Goal: Task Accomplishment & Management: Use online tool/utility

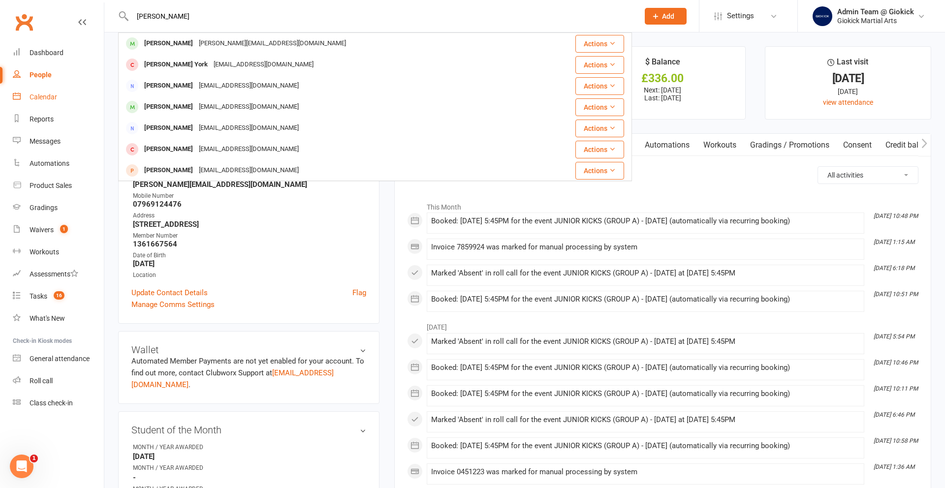
click at [33, 91] on link "Calendar" at bounding box center [58, 97] width 91 height 22
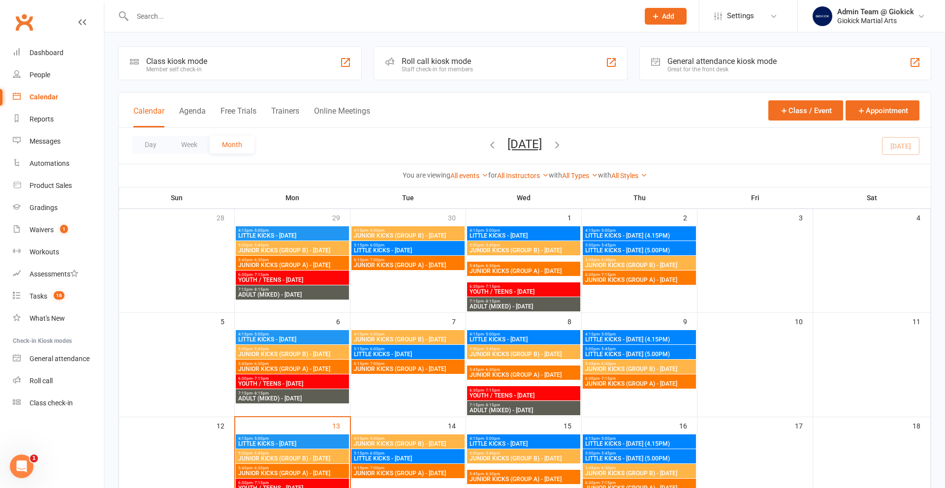
click at [426, 67] on div "Staff check-in for members" at bounding box center [437, 69] width 71 height 7
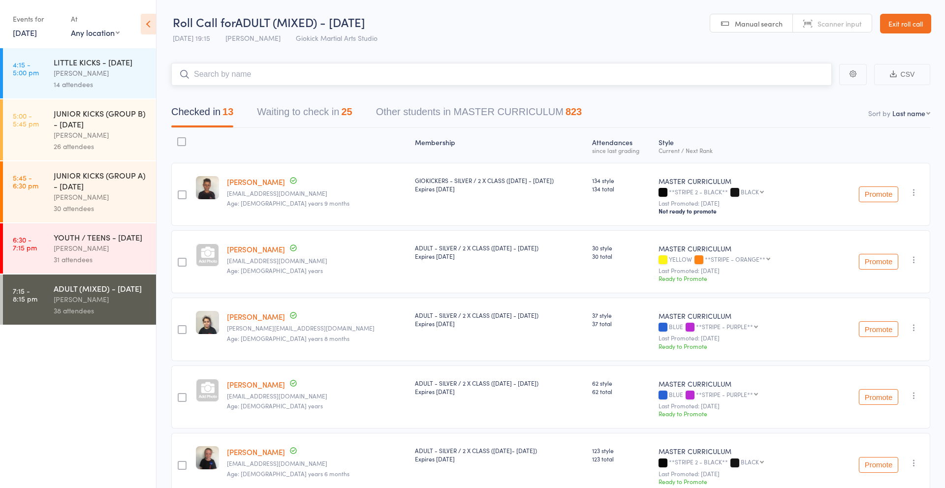
click at [308, 111] on button "Waiting to check in 25" at bounding box center [304, 114] width 95 height 26
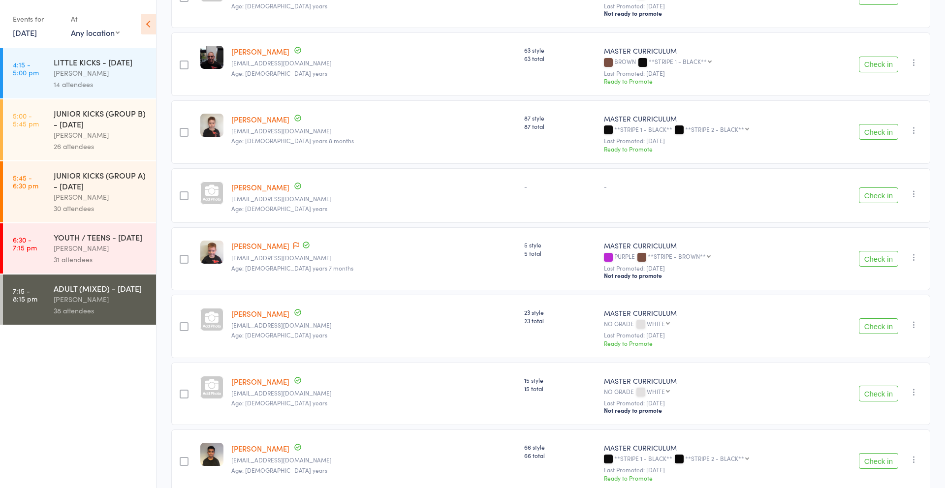
scroll to position [405, 0]
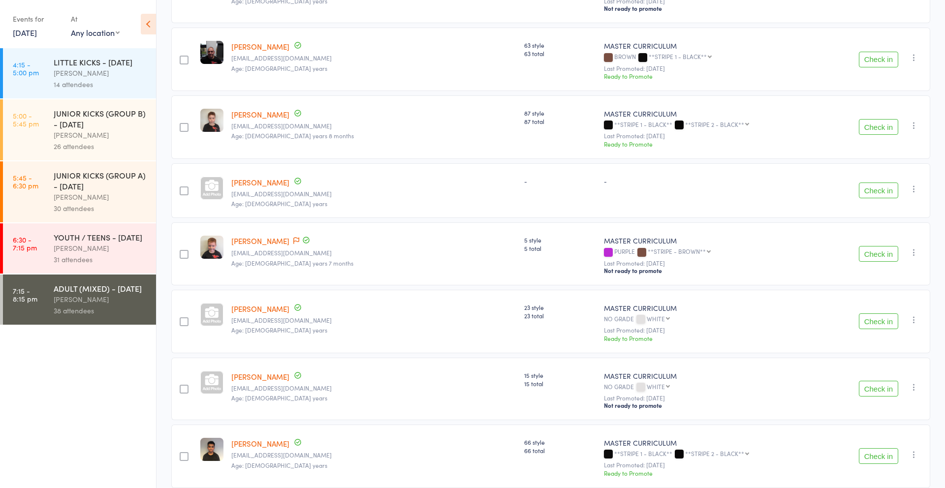
click at [876, 186] on button "Check in" at bounding box center [878, 191] width 39 height 16
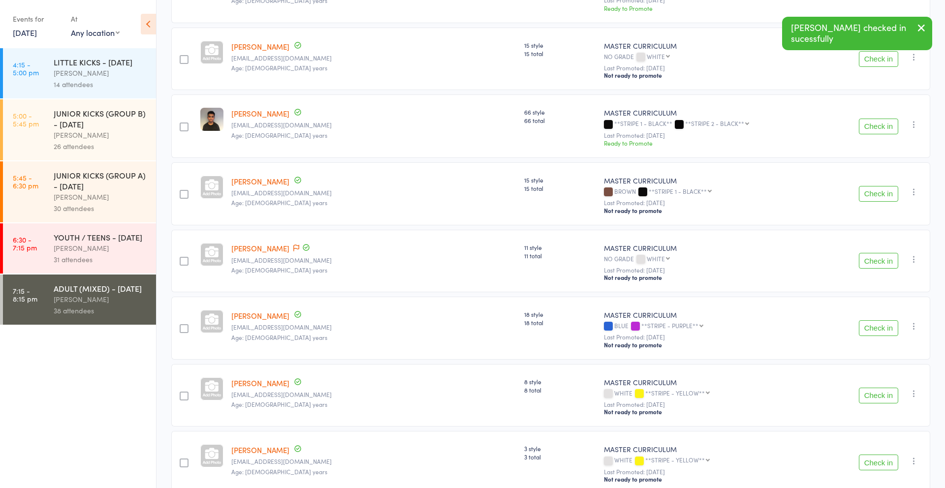
scroll to position [682, 0]
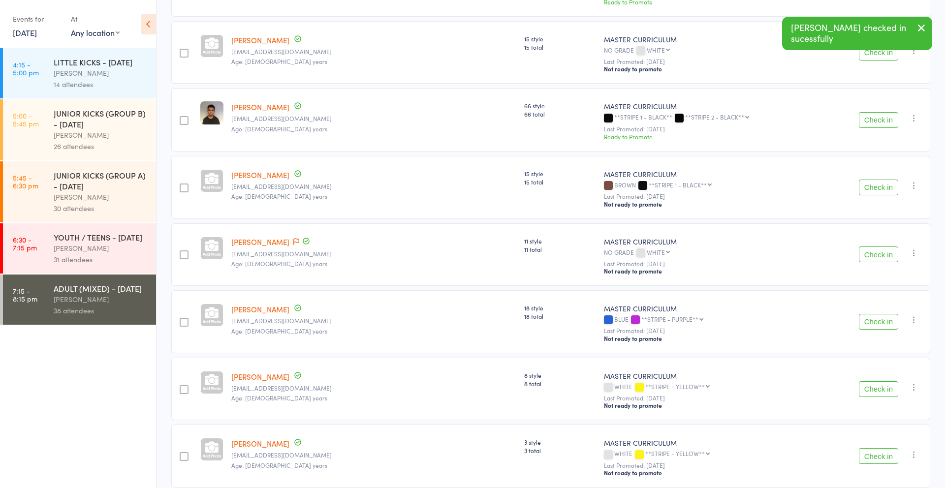
click at [880, 180] on button "Check in" at bounding box center [878, 188] width 39 height 16
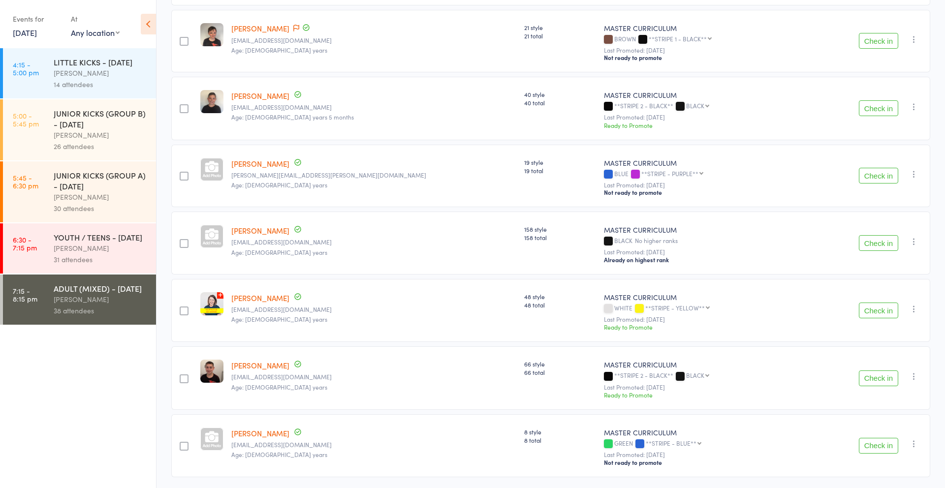
scroll to position [1238, 0]
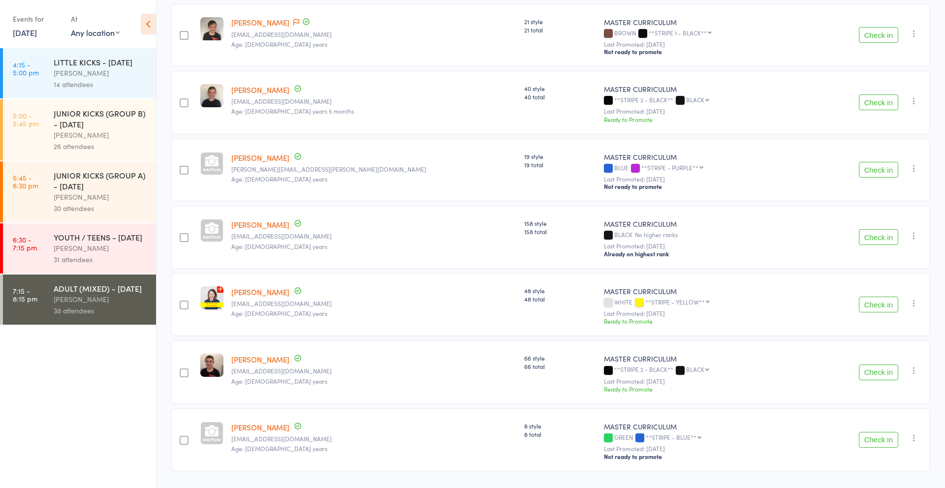
click at [878, 297] on button "Check in" at bounding box center [878, 305] width 39 height 16
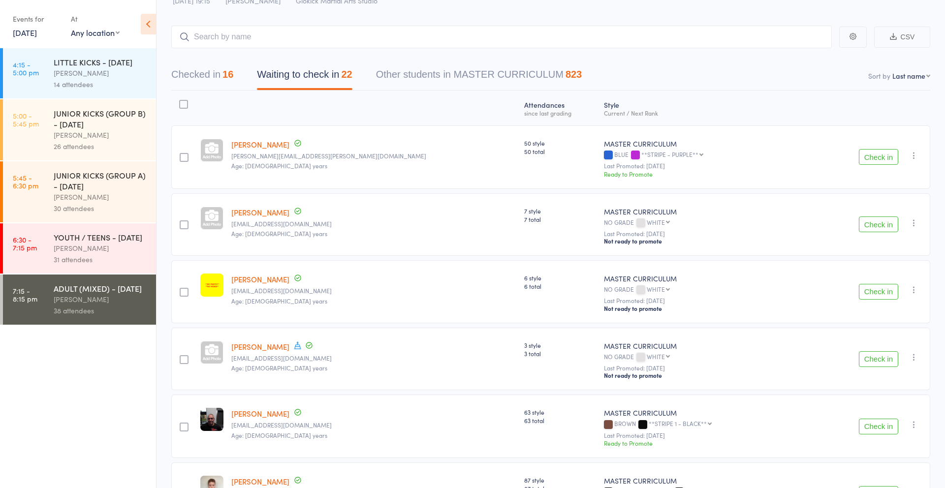
scroll to position [5, 0]
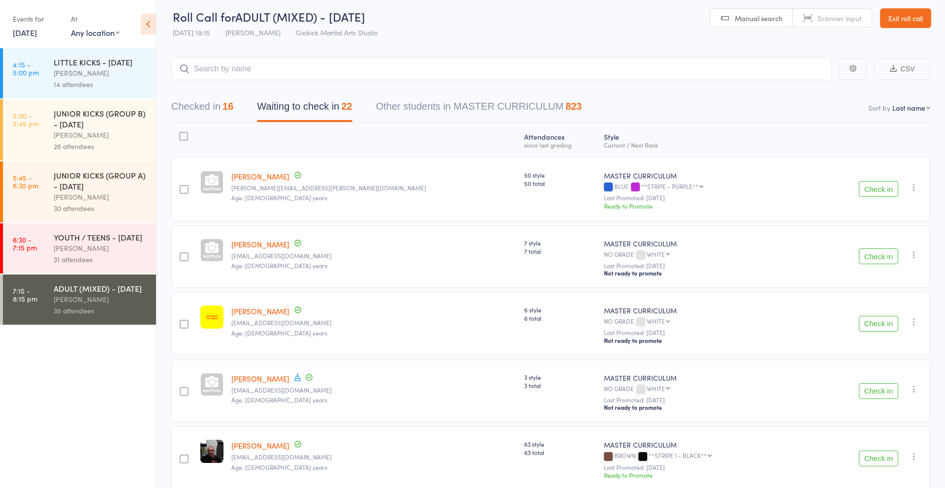
click at [328, 110] on button "Waiting to check in 22" at bounding box center [304, 109] width 95 height 26
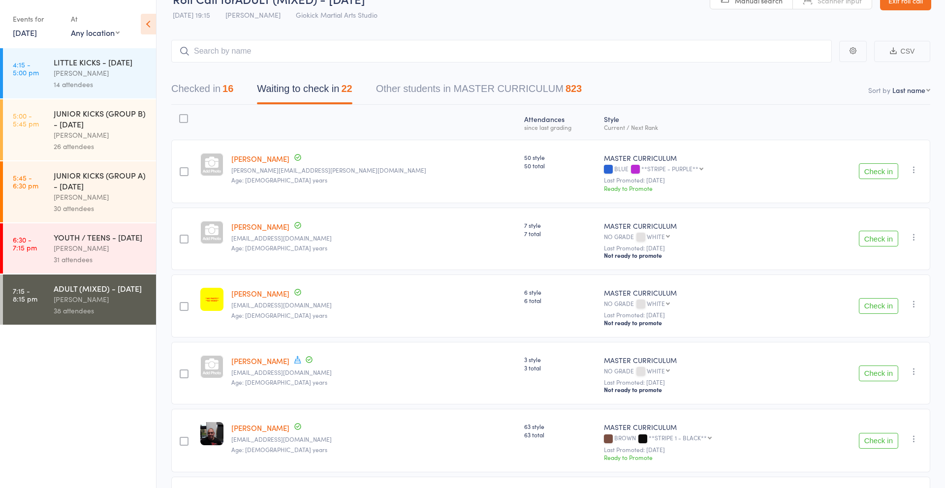
scroll to position [12, 0]
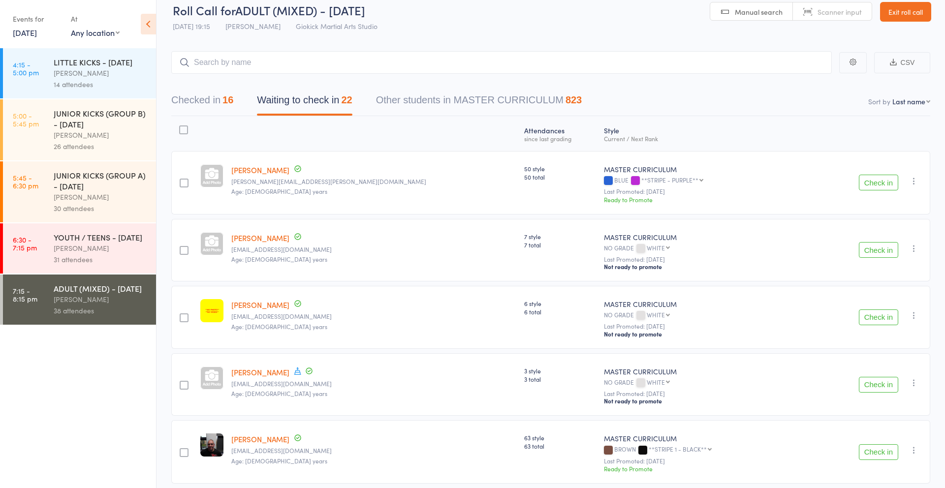
click at [218, 103] on button "Checked in 16" at bounding box center [202, 103] width 62 height 26
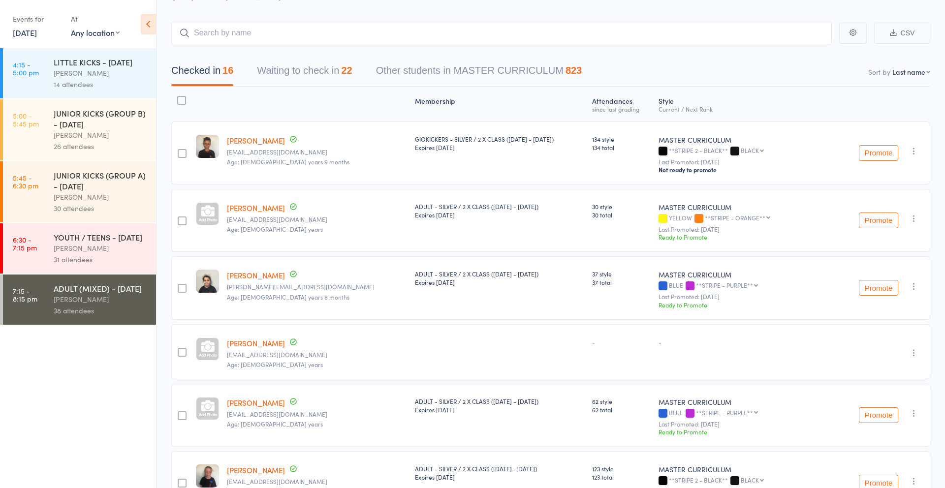
scroll to position [0, 0]
